Goal: Check status: Check status

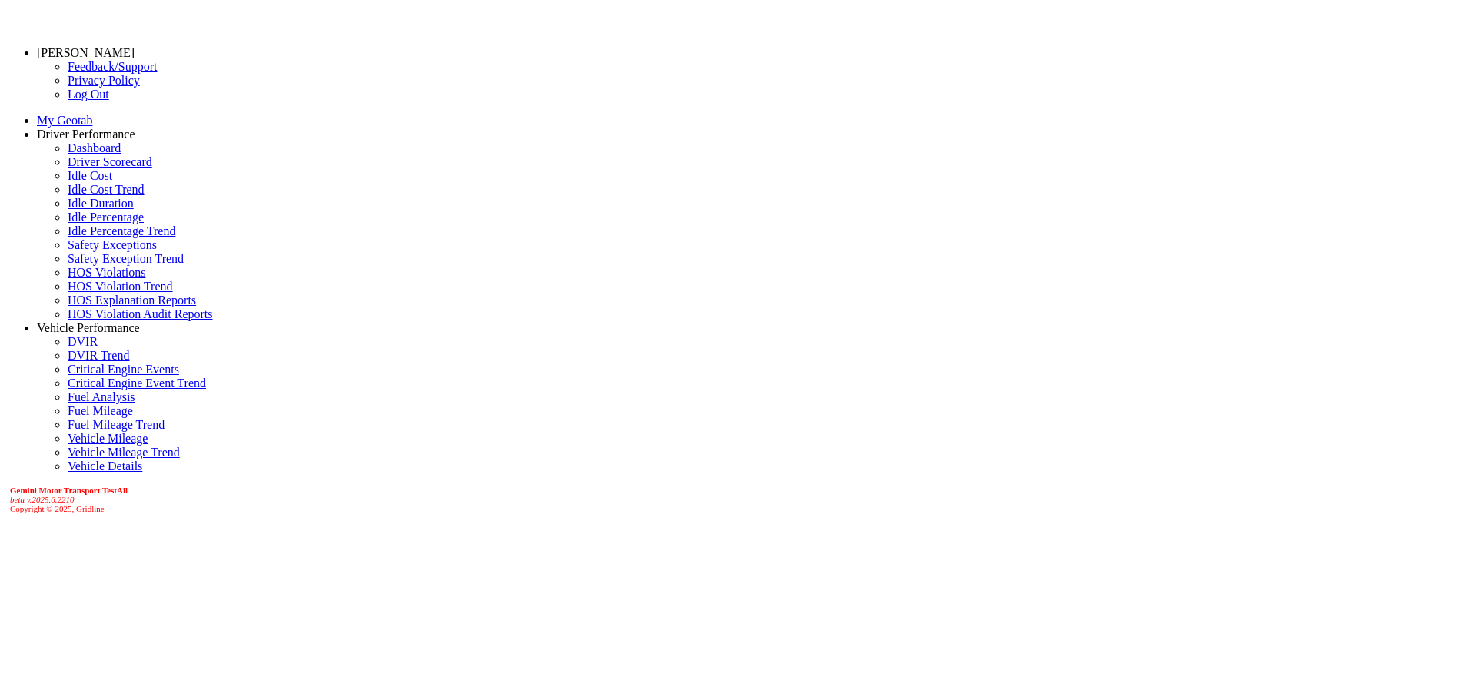
click at [80, 168] on link "Driver Scorecard" at bounding box center [110, 161] width 85 height 13
